Goal: Find specific page/section: Find specific page/section

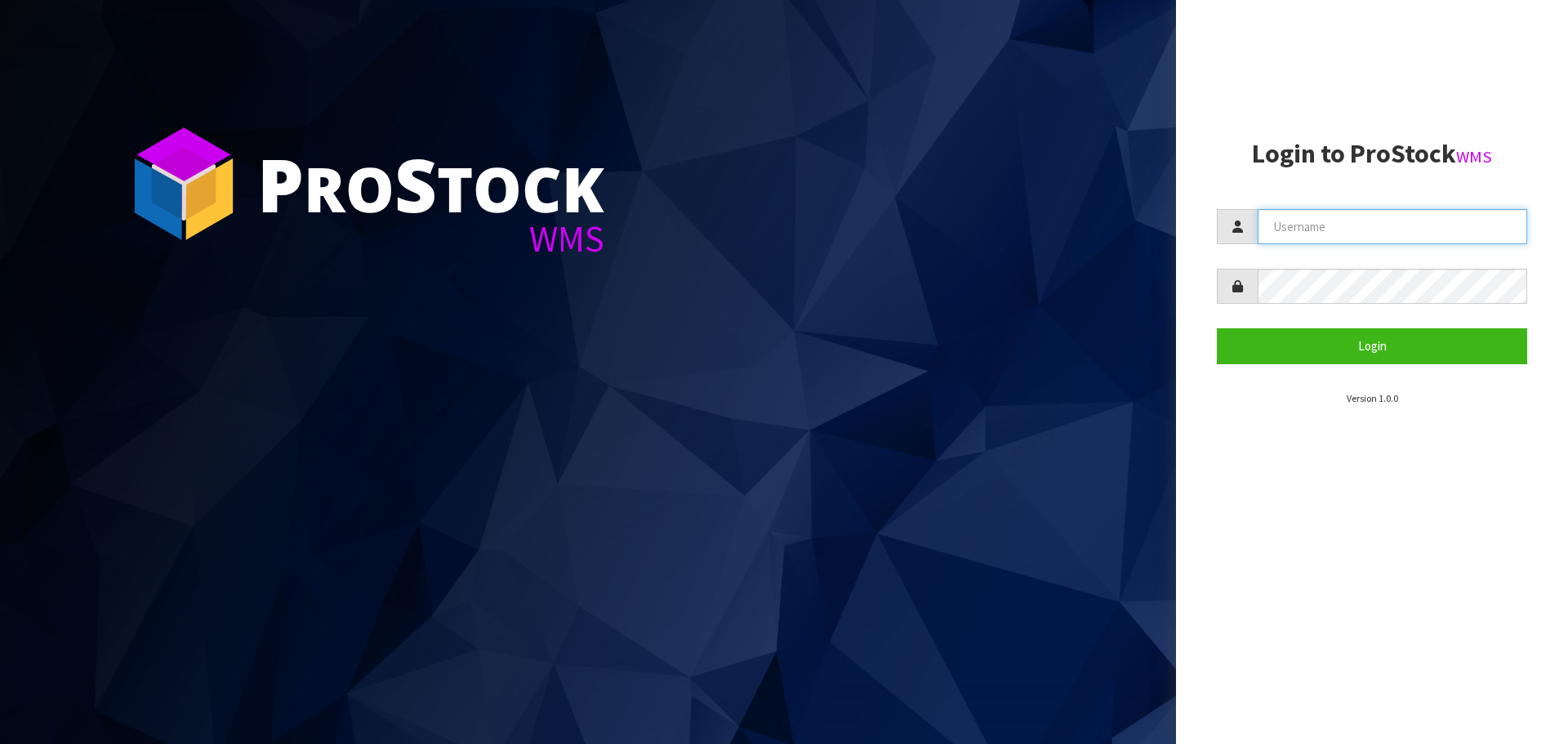
click at [1311, 226] on input "text" at bounding box center [1392, 226] width 270 height 35
type input "PACIFICBIOLOGICS"
click at [1217, 328] on button "Login" at bounding box center [1372, 346] width 310 height 35
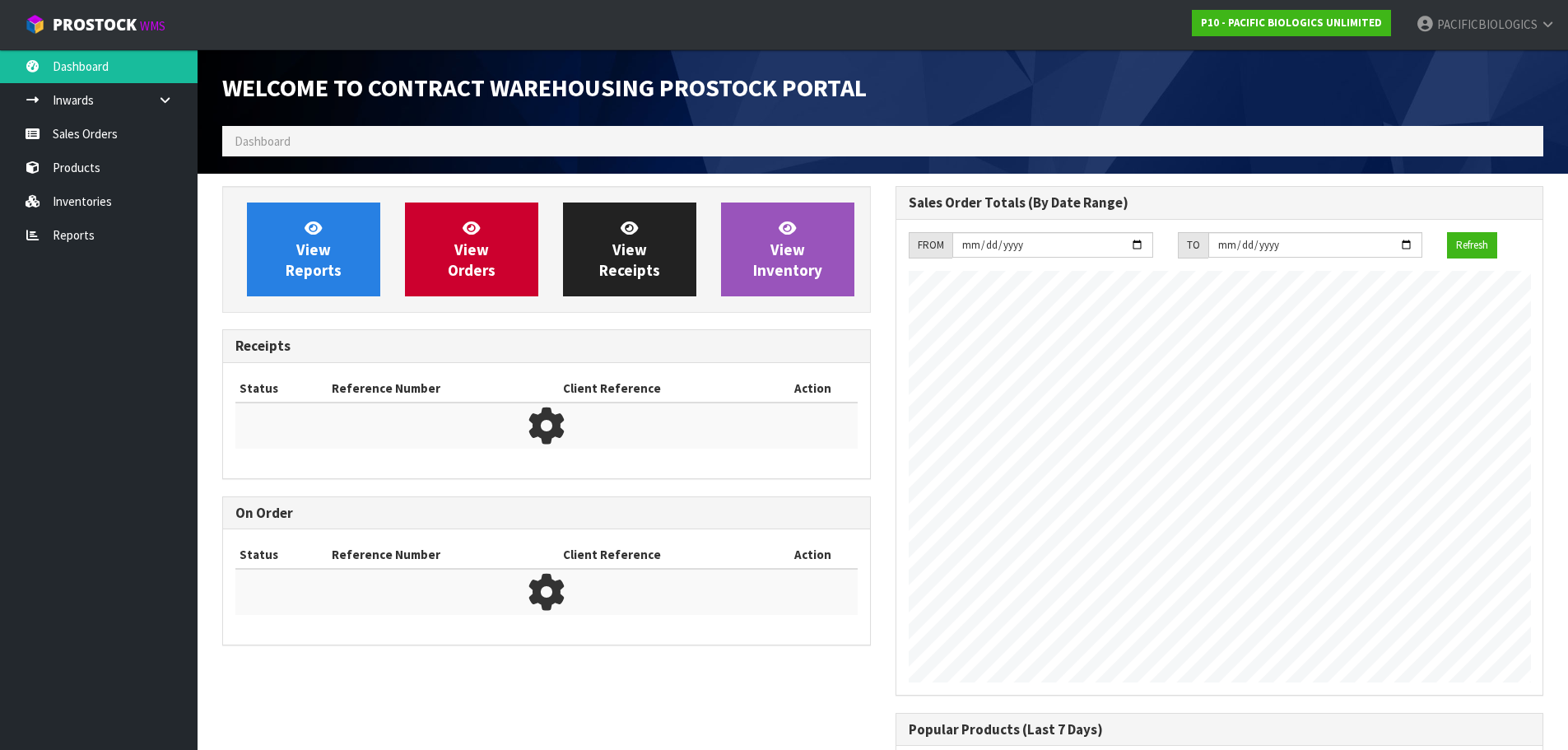
scroll to position [672, 672]
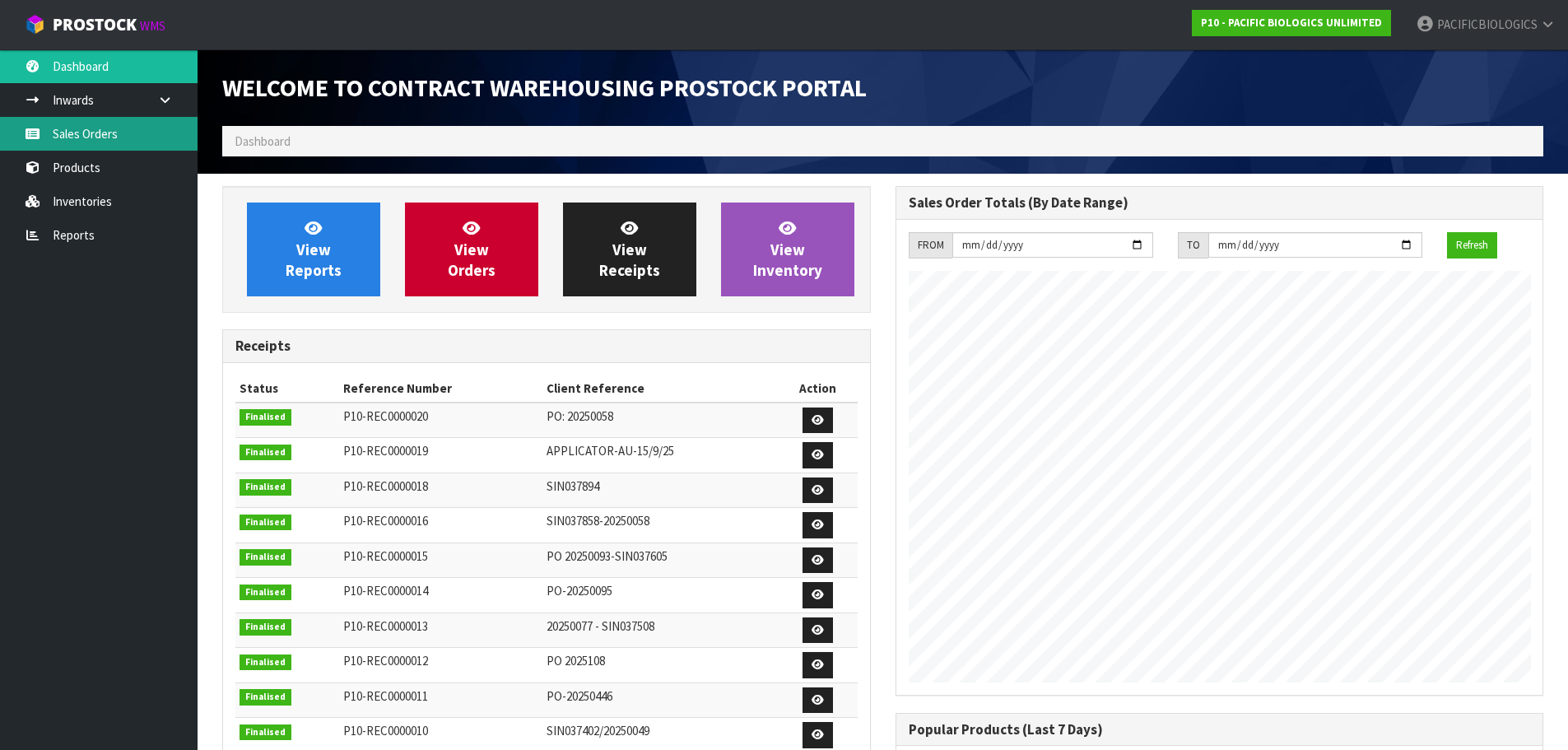
click at [95, 136] on link "Sales Orders" at bounding box center [99, 134] width 198 height 34
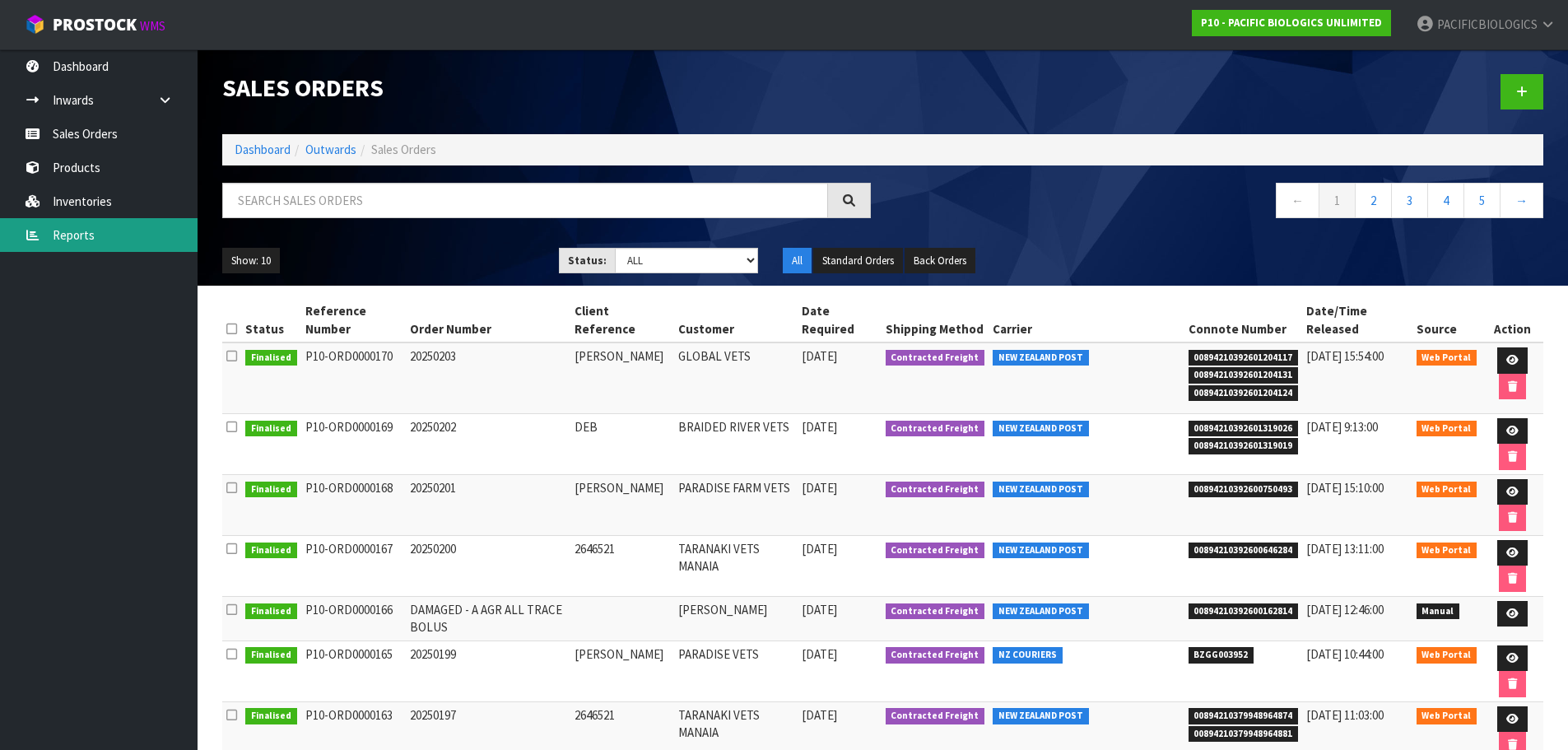
click at [78, 232] on link "Reports" at bounding box center [99, 235] width 198 height 34
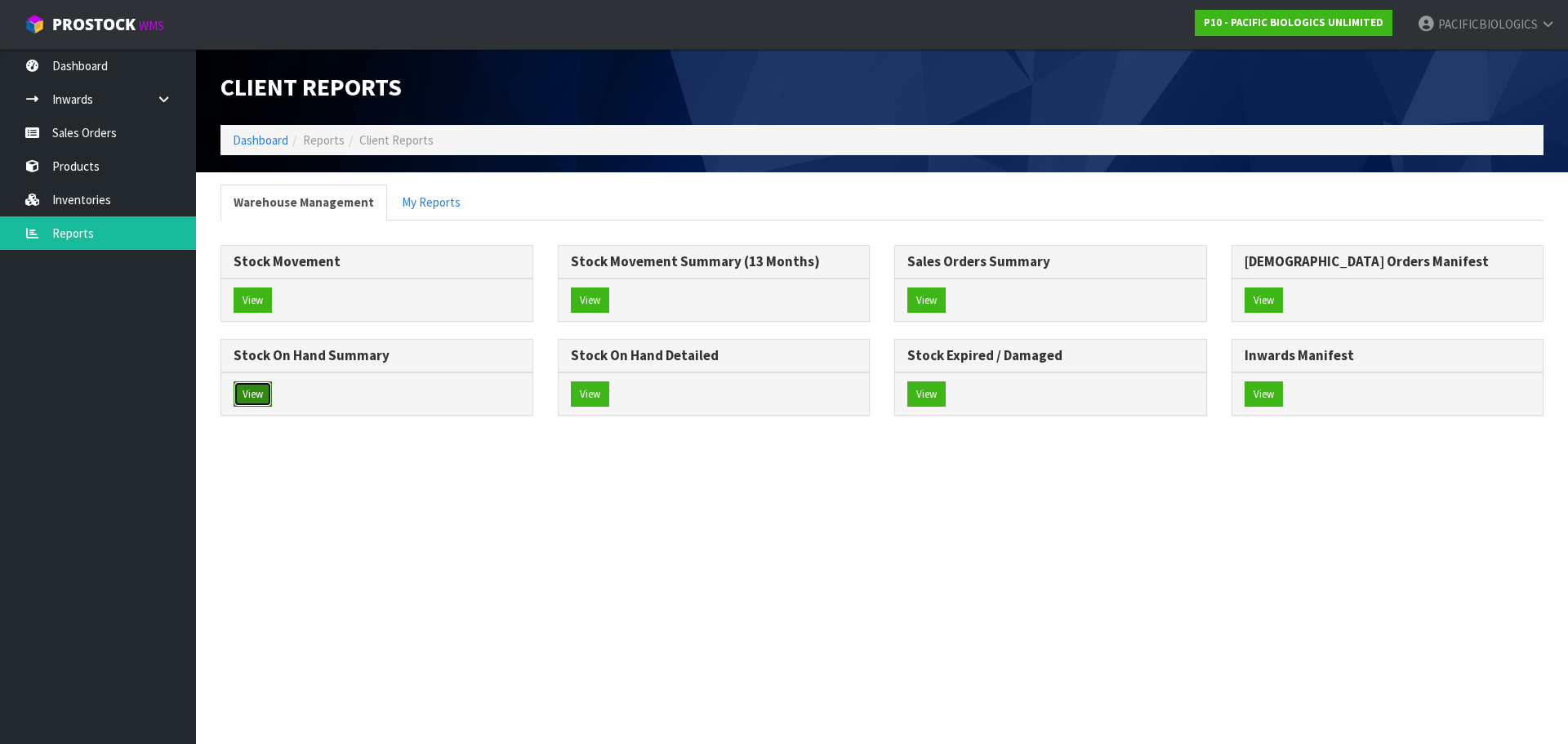
click at [256, 394] on button "View" at bounding box center [252, 395] width 38 height 27
